Goal: Information Seeking & Learning: Learn about a topic

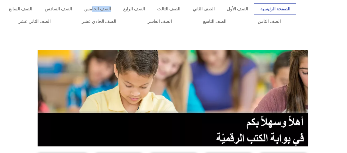
drag, startPoint x: 113, startPoint y: 1, endPoint x: 114, endPoint y: 30, distance: 28.5
click at [114, 17] on div "الصفحة الرئيسية الصف الأول الصف الثاني الصف الثالث الصف الرابع الصف الخامس الصف…" at bounding box center [149, 15] width 299 height 31
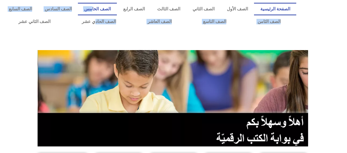
click at [117, 3] on link "الصف الخامس" at bounding box center [97, 9] width 39 height 13
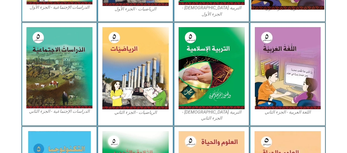
click at [265, 56] on div "الصّف الخامس اللغة العربية - الجزء الأول​ التربية [DEMOGRAPHIC_DATA] - الجزء ال…" at bounding box center [173, 10] width 347 height 429
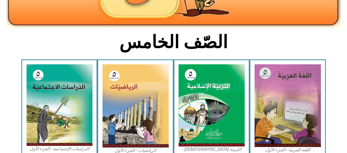
scroll to position [113, 0]
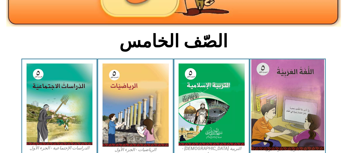
click at [269, 99] on img at bounding box center [287, 105] width 73 height 91
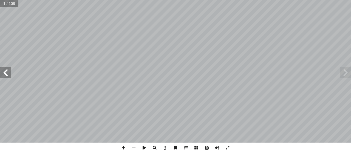
click at [3, 68] on span at bounding box center [5, 73] width 11 height 11
click at [6, 69] on span at bounding box center [5, 73] width 11 height 11
click at [7, 69] on span at bounding box center [5, 73] width 11 height 11
click at [9, 70] on span at bounding box center [5, 73] width 11 height 11
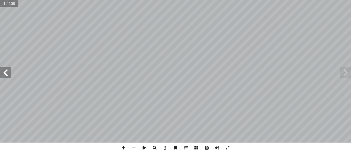
click at [10, 71] on span at bounding box center [5, 73] width 11 height 11
click at [11, 72] on span at bounding box center [5, 73] width 11 height 11
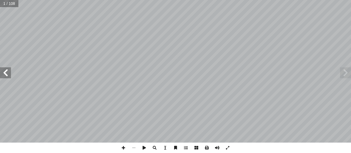
click at [11, 73] on div "ُ ة َّ ي ِ ب َ ر َ الع ُ ة َ غ ُّ الل ليف: أ � ّ فريق الت 5 ُ ء ْ ز ُ الج ُ ل َ…" at bounding box center [175, 71] width 351 height 143
click at [10, 74] on span at bounding box center [5, 73] width 11 height 11
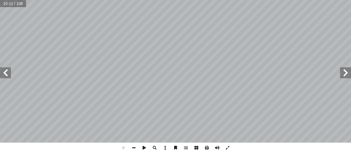
click at [10, 74] on span at bounding box center [5, 73] width 11 height 11
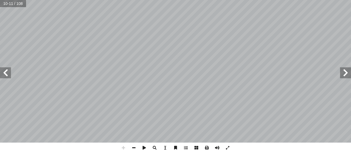
click at [10, 74] on span at bounding box center [5, 73] width 11 height 11
click at [0, 78] on span at bounding box center [5, 73] width 11 height 11
click at [0, 77] on span at bounding box center [5, 73] width 11 height 11
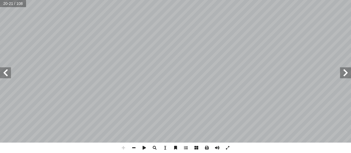
click at [0, 78] on span at bounding box center [5, 73] width 11 height 11
click at [6, 74] on span at bounding box center [5, 73] width 11 height 11
click at [7, 72] on span at bounding box center [5, 73] width 11 height 11
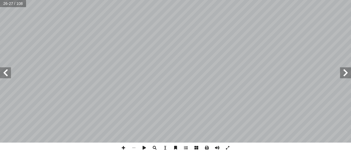
click at [7, 72] on span at bounding box center [5, 73] width 11 height 11
click at [1, 70] on span at bounding box center [5, 73] width 11 height 11
click at [5, 73] on span at bounding box center [5, 73] width 11 height 11
click at [7, 69] on span at bounding box center [5, 73] width 11 height 11
click at [343, 73] on span at bounding box center [345, 73] width 11 height 11
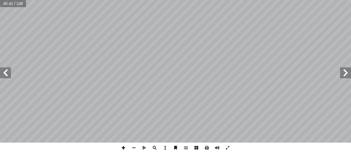
click at [124, 148] on span at bounding box center [123, 148] width 10 height 10
click at [195, 150] on div "36 - ً � ث ِ ل � ث .) ٌ ة َ غير َ ص ٌ ة َ ق َ ر َ (و ْ ي أ ا ؛ ٌ ة َ ق ْ ي َ ر …" at bounding box center [175, 76] width 351 height 153
click at [240, 0] on html "الصفحة الرئيسية الصف الأول الصف الثاني الصف الثالث الصف الرابع الصف الخامس الصف…" at bounding box center [175, 25] width 351 height 50
click at [71, 0] on html "الصفحة الرئيسية الصف الأول الصف الثاني الصف الثالث الصف الرابع الصف الخامس الصف…" at bounding box center [175, 25] width 351 height 50
click at [267, 0] on html "الصفحة الرئيسية الصف الأول الصف الثاني الصف الثالث الصف الرابع الصف الخامس الصف…" at bounding box center [175, 25] width 351 height 50
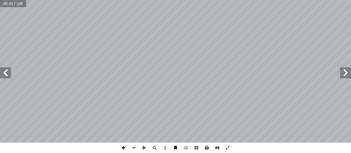
click at [123, 147] on span at bounding box center [123, 148] width 10 height 10
click at [157, 117] on div "36 - ً � ث ِ ل � ث .) ٌ ة َ غير َ ص ٌ ة َ ق َ ر َ (و ْ ي أ ا ؛ ٌ ة َ ق ْ ي َ ر …" at bounding box center [175, 76] width 351 height 153
